Goal: Obtain resource: Download file/media

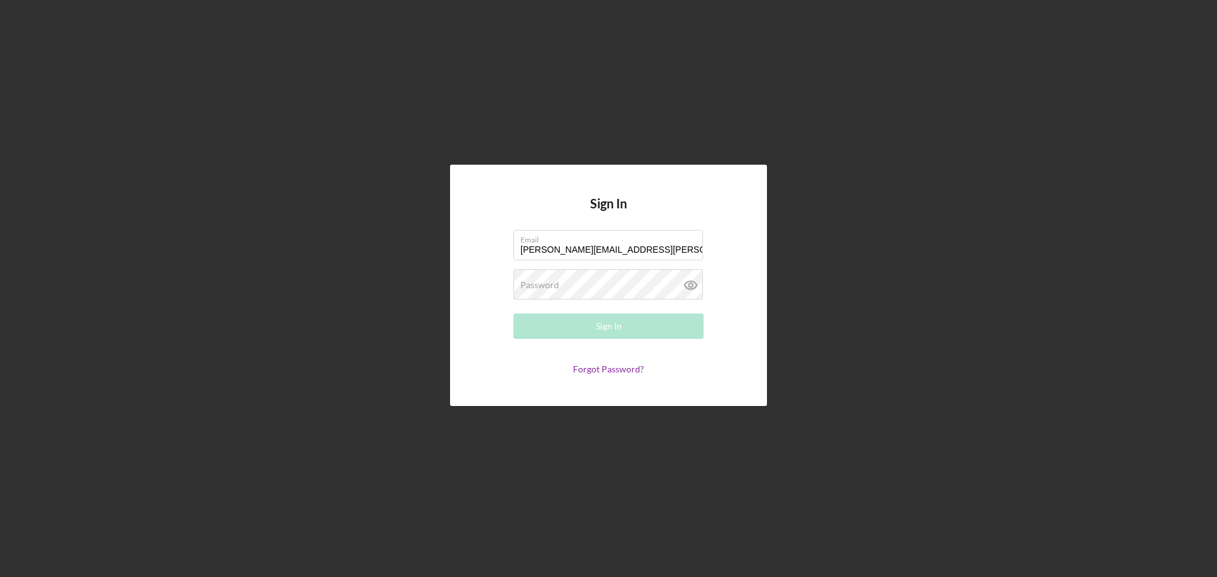
type input "[PERSON_NAME][EMAIL_ADDRESS][PERSON_NAME][DOMAIN_NAME]"
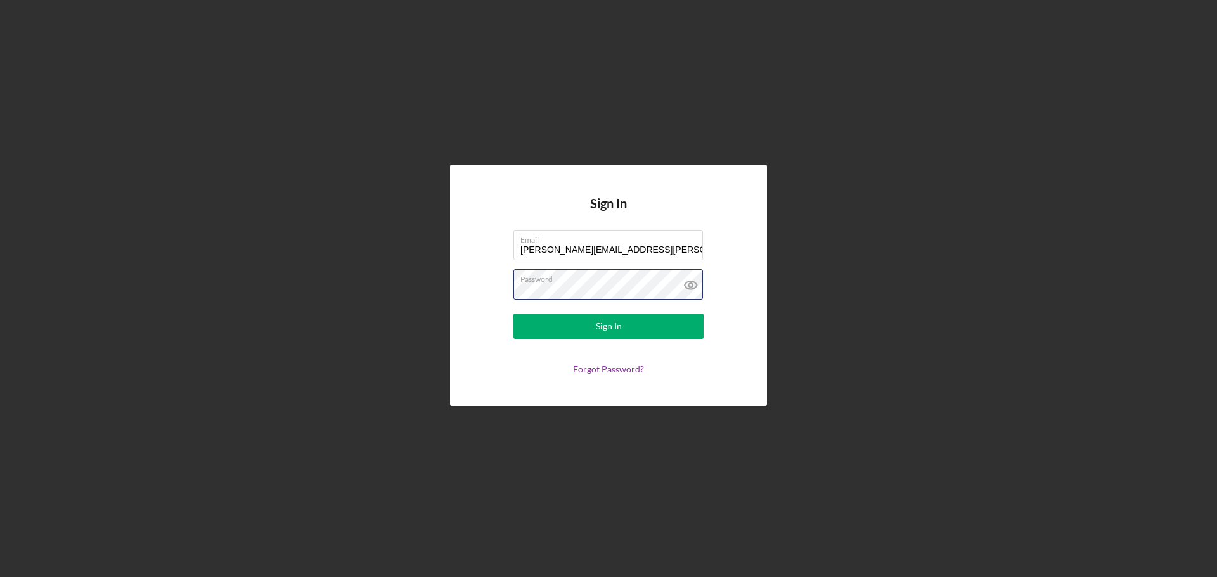
click at [513, 314] on button "Sign In" at bounding box center [608, 326] width 190 height 25
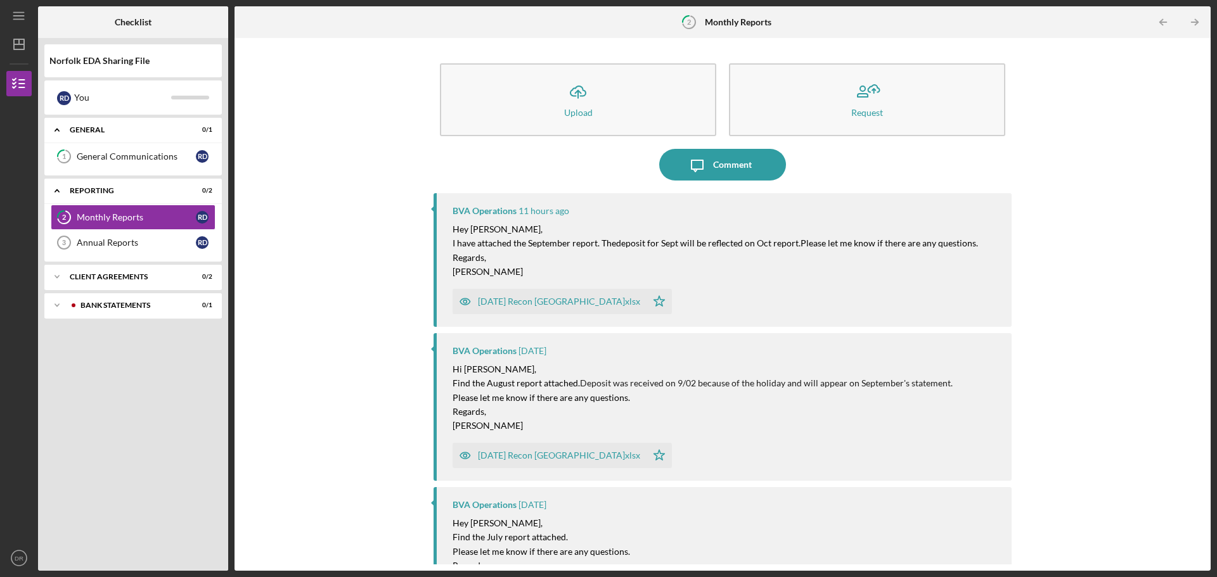
click at [541, 302] on div "[DATE] Recon [GEOGRAPHIC_DATA]xlsx" at bounding box center [559, 302] width 162 height 10
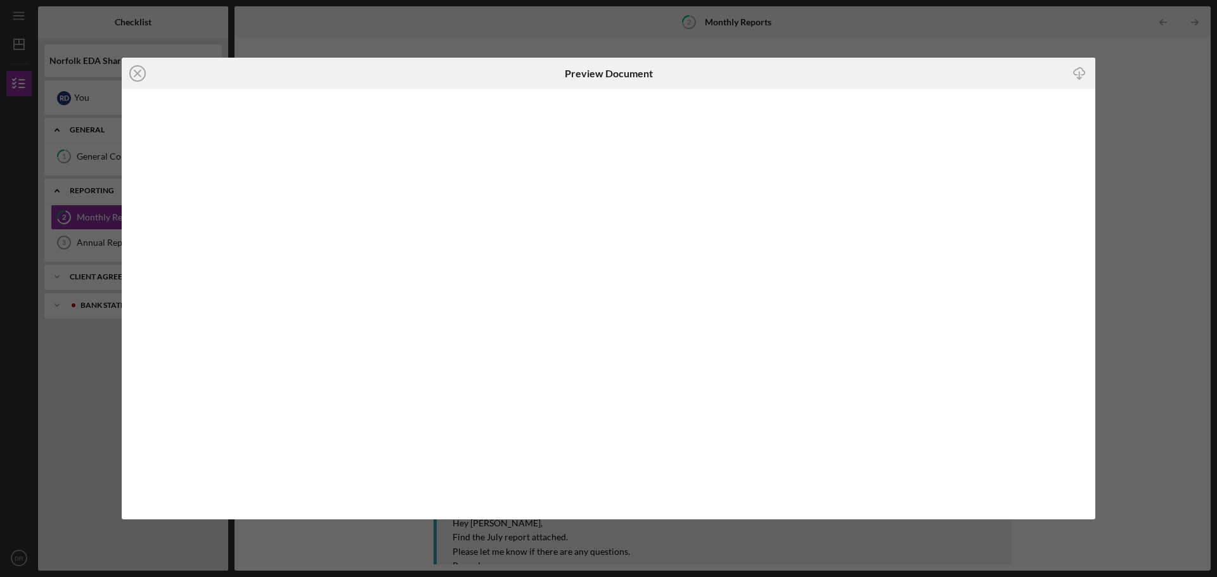
click at [1080, 75] on icon "Icon/Download" at bounding box center [1079, 74] width 29 height 29
click at [139, 73] on line at bounding box center [137, 73] width 6 height 6
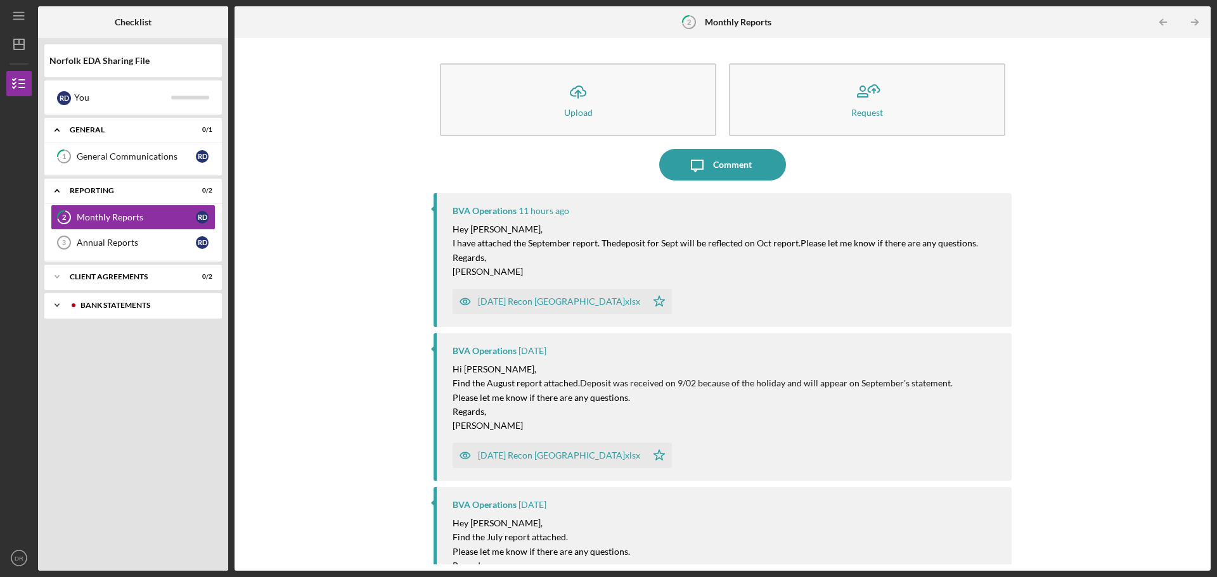
click at [165, 309] on div "Bank Statements" at bounding box center [141, 306] width 143 height 8
click at [177, 332] on div "Bank Statements" at bounding box center [136, 332] width 119 height 10
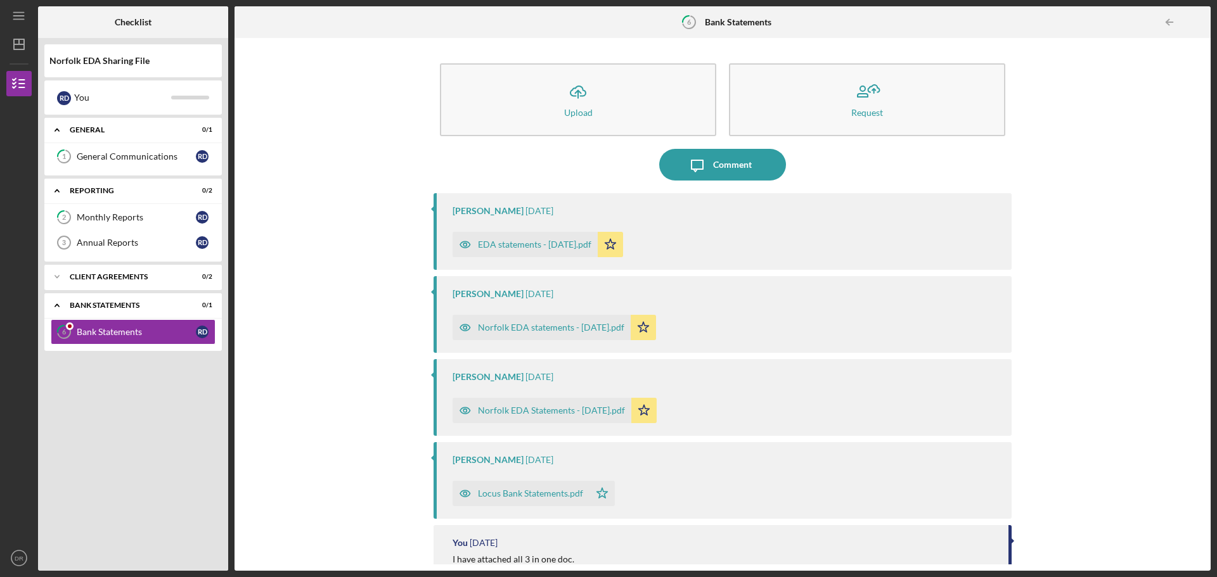
click at [533, 246] on div "EDA statements - [DATE].pdf" at bounding box center [534, 245] width 113 height 10
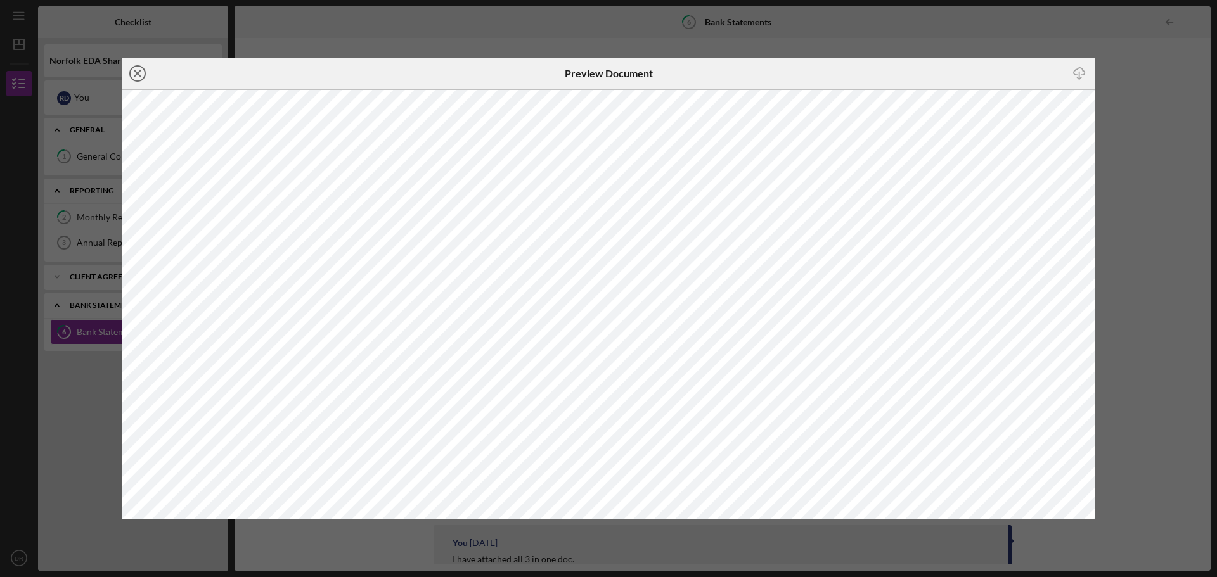
click at [137, 78] on icon "Icon/Close" at bounding box center [138, 74] width 32 height 32
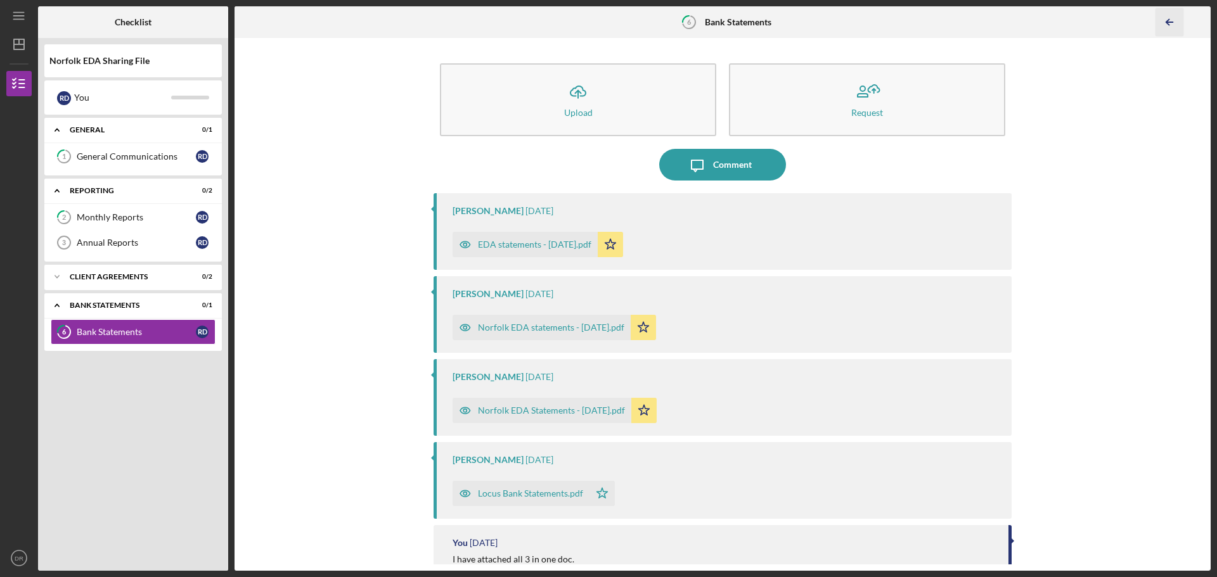
click at [1172, 20] on icon "Icon/Table Pagination Arrow" at bounding box center [1169, 22] width 29 height 29
